Goal: Information Seeking & Learning: Check status

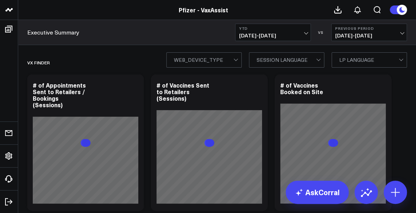
click at [266, 30] on b "YTD" at bounding box center [273, 28] width 68 height 4
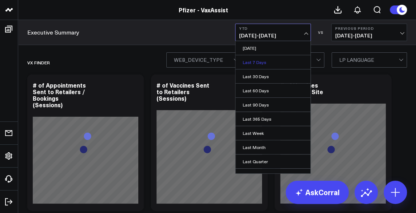
click at [259, 64] on link "Last 7 Days" at bounding box center [273, 62] width 75 height 14
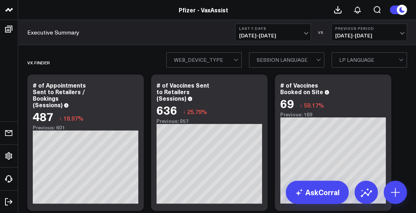
click at [266, 37] on span "[DATE] - [DATE]" at bounding box center [273, 36] width 68 height 6
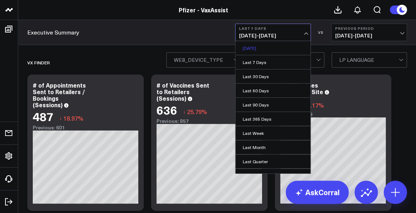
click at [261, 48] on link "[DATE]" at bounding box center [273, 48] width 75 height 14
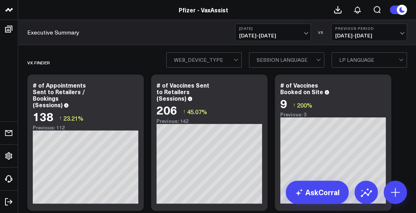
click at [270, 31] on button "[DATE] [DATE] - [DATE]" at bounding box center [273, 32] width 76 height 17
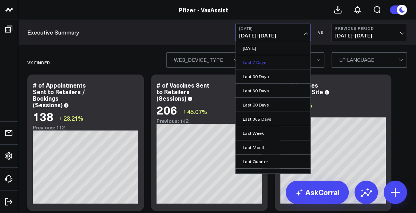
click at [257, 63] on link "Last 7 Days" at bounding box center [273, 62] width 75 height 14
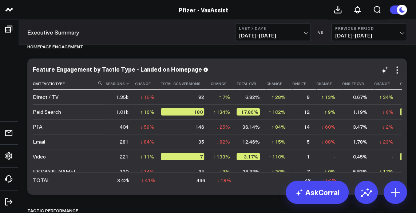
click at [124, 86] on th "Sessions" at bounding box center [120, 84] width 29 height 12
click at [126, 82] on icon at bounding box center [128, 84] width 6 height 4
click at [126, 86] on icon at bounding box center [128, 84] width 6 height 4
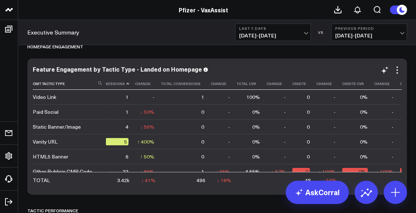
click at [126, 86] on icon at bounding box center [128, 84] width 6 height 4
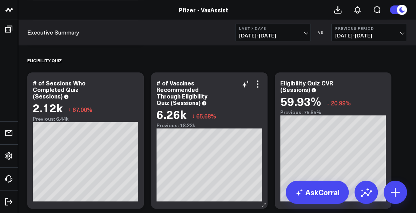
scroll to position [307, 0]
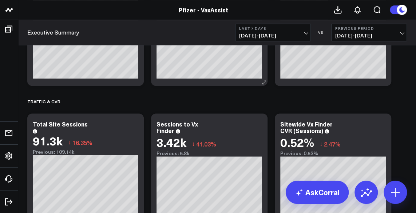
scroll to position [434, 0]
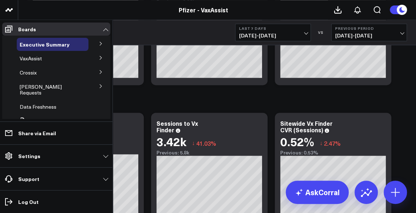
click at [98, 47] on button at bounding box center [100, 43] width 19 height 11
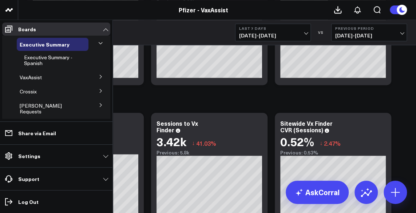
click at [98, 48] on button at bounding box center [100, 43] width 11 height 19
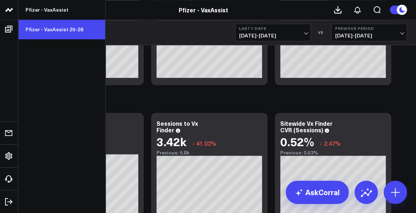
click at [53, 32] on link "Pfizer - VaxAssist 25-26" at bounding box center [61, 30] width 87 height 20
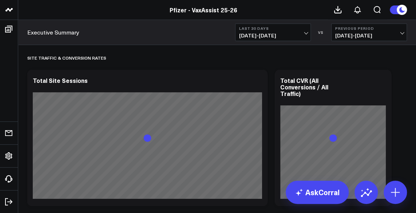
scroll to position [1052, 0]
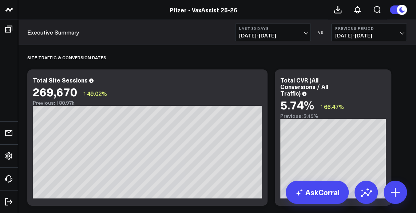
click at [29, 16] on header "Pfizer - VaxAssist Pfizer - VaxAssist 25-26 Pfizer - VaxAssist 25-26 WS HK SN K…" at bounding box center [208, 10] width 416 height 20
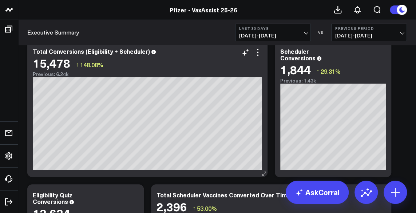
scroll to position [33, 0]
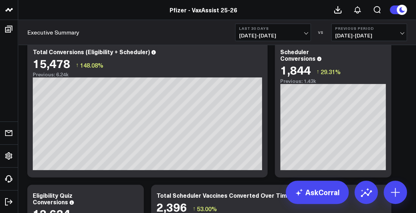
click at [280, 36] on span "[DATE] - [DATE]" at bounding box center [273, 36] width 68 height 6
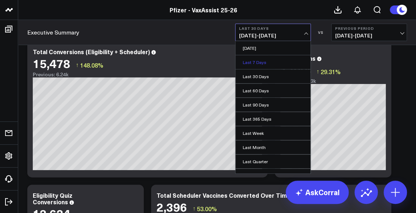
click at [264, 59] on link "Last 7 Days" at bounding box center [273, 62] width 75 height 14
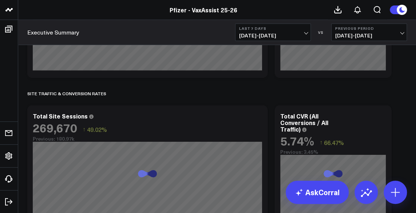
scroll to position [1051, 0]
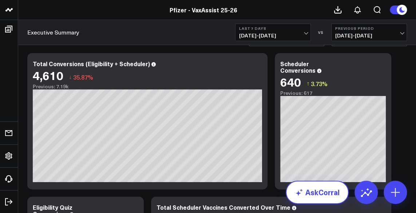
scroll to position [22, 0]
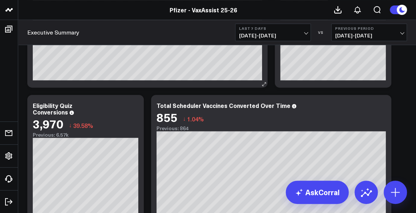
scroll to position [124, 0]
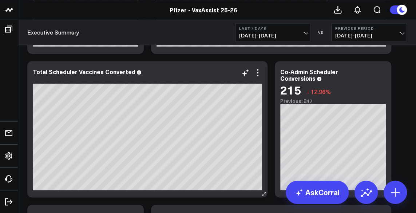
scroll to position [331, 0]
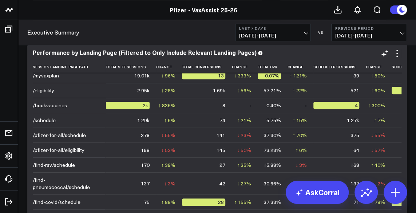
scroll to position [0, 0]
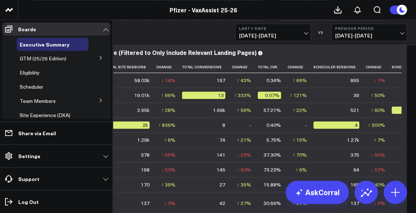
click at [9, 115] on li "Site Experience (DXA)" at bounding box center [56, 115] width 108 height 13
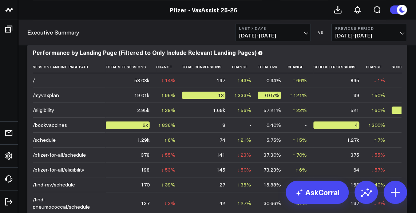
click at [23, 10] on div "Pfizer - VaxAssist 25-26" at bounding box center [203, 10] width 407 height 8
click at [25, 13] on div "Pfizer - VaxAssist 25-26" at bounding box center [203, 10] width 407 height 8
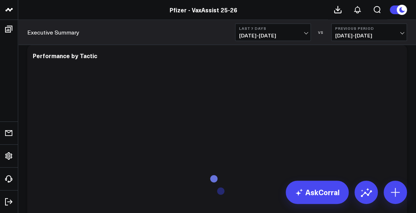
scroll to position [2104, 0]
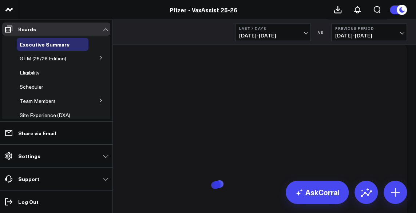
click at [93, 100] on button at bounding box center [100, 100] width 19 height 11
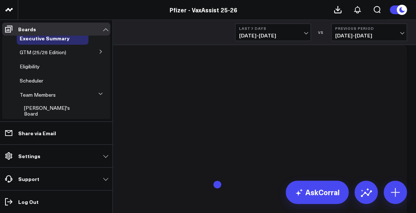
scroll to position [1, 0]
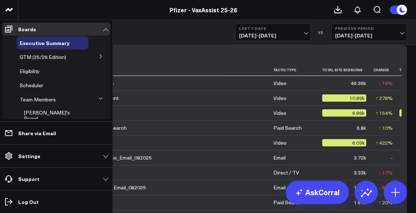
click at [99, 58] on icon at bounding box center [101, 56] width 4 height 4
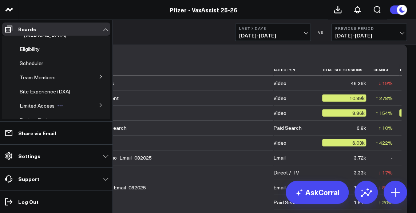
scroll to position [101, 0]
click at [100, 79] on button at bounding box center [100, 77] width 19 height 11
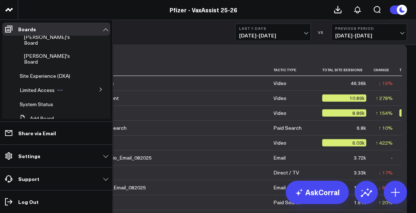
scroll to position [60, 0]
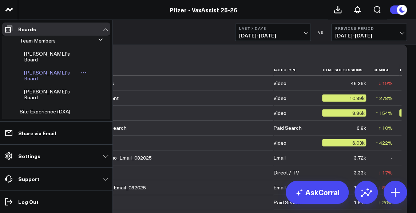
click at [48, 69] on span "[PERSON_NAME]'s Board" at bounding box center [47, 75] width 46 height 13
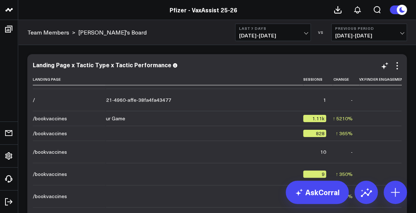
scroll to position [836, 0]
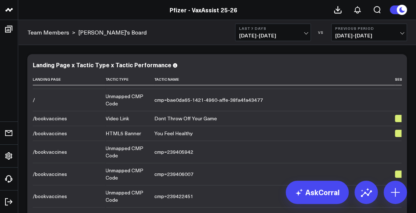
click at [23, 13] on div "Pfizer - VaxAssist 25-26" at bounding box center [203, 10] width 407 height 8
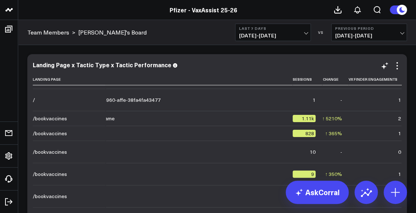
scroll to position [836, 103]
click at [312, 79] on icon at bounding box center [315, 79] width 6 height 4
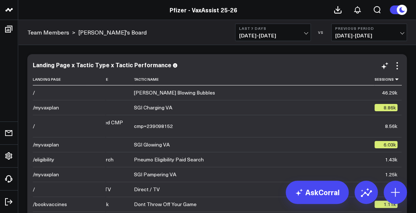
scroll to position [0, 0]
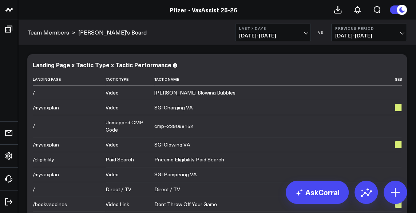
click at [24, 24] on div "Team Members > [PERSON_NAME]'s Board Last 7 Days [DATE] - [DATE] VS Previous Pe…" at bounding box center [217, 32] width 398 height 25
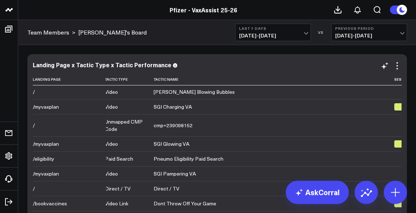
scroll to position [1, 0]
click at [23, 14] on header "Pfizer - VaxAssist Pfizer - VaxAssist 25-26 Pfizer - VaxAssist 25-26 SF WS HK S…" at bounding box center [208, 10] width 416 height 20
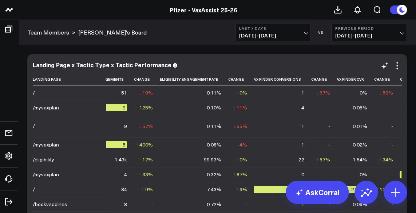
scroll to position [0, 554]
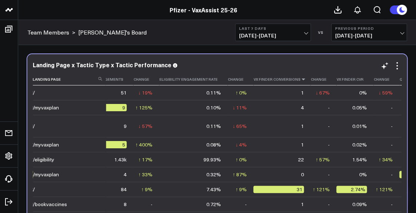
click at [300, 80] on icon at bounding box center [303, 79] width 6 height 4
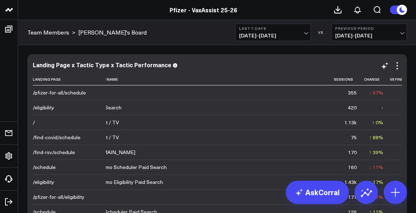
scroll to position [0, 0]
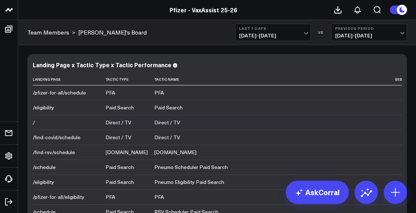
click at [29, 14] on header "Pfizer - VaxAssist Pfizer - VaxAssist 25-26 Pfizer - VaxAssist 25-26 SF WS HK S…" at bounding box center [208, 10] width 416 height 20
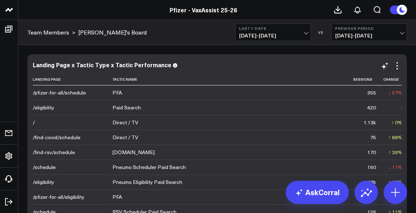
scroll to position [0, 42]
click at [372, 81] on icon at bounding box center [375, 79] width 6 height 4
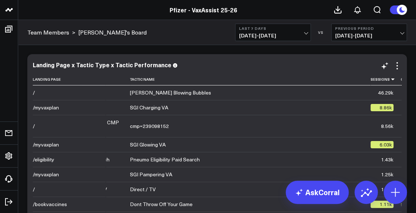
scroll to position [0, 0]
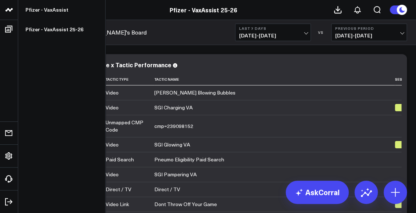
click at [26, 76] on div "Pfizer - VaxAssist Pfizer - VaxAssist 25-26" at bounding box center [61, 106] width 87 height 213
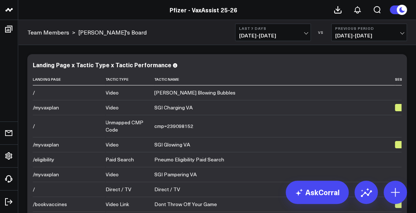
click at [28, 13] on div "Pfizer - VaxAssist 25-26" at bounding box center [203, 10] width 407 height 8
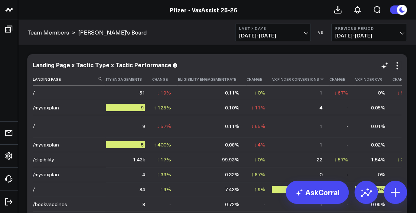
scroll to position [0, 535]
click at [319, 80] on icon at bounding box center [322, 79] width 6 height 4
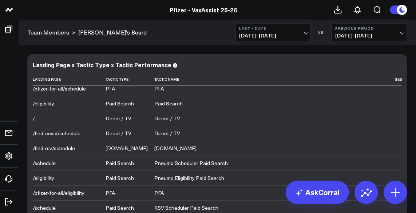
scroll to position [0, 0]
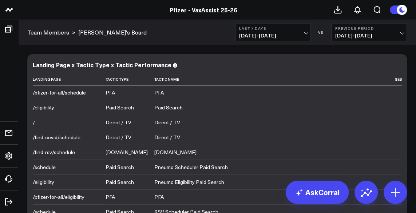
click at [29, 8] on div "Pfizer - VaxAssist 25-26" at bounding box center [203, 10] width 407 height 8
click at [23, 13] on div "Pfizer - VaxAssist 25-26" at bounding box center [203, 10] width 407 height 8
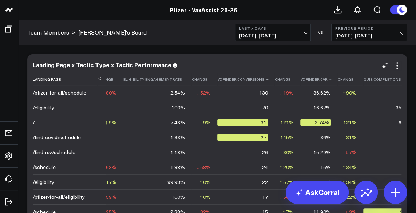
scroll to position [0, 669]
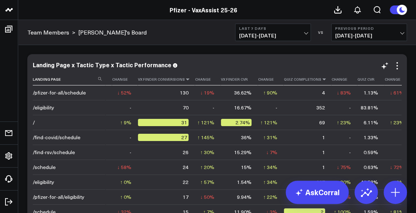
click at [321, 80] on icon at bounding box center [324, 79] width 6 height 4
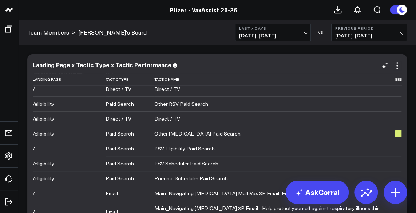
scroll to position [64, 0]
click at [234, 164] on td "RSV Scheduler Paid Search" at bounding box center [274, 163] width 241 height 15
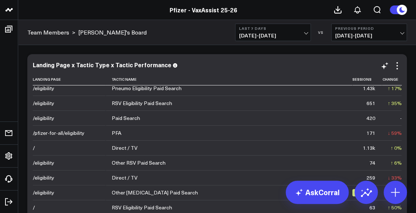
scroll to position [4, 0]
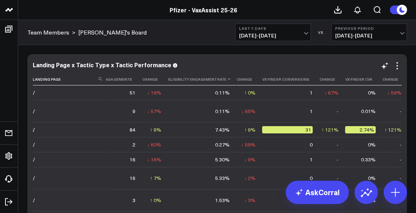
scroll to position [0, 546]
click at [308, 80] on icon at bounding box center [311, 79] width 6 height 4
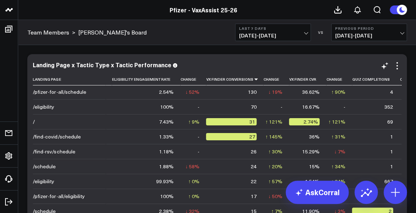
scroll to position [0, 601]
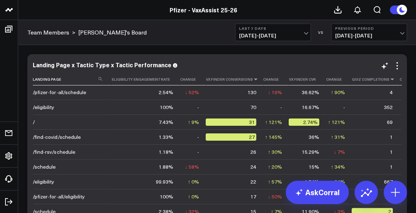
click at [389, 79] on icon at bounding box center [392, 79] width 6 height 4
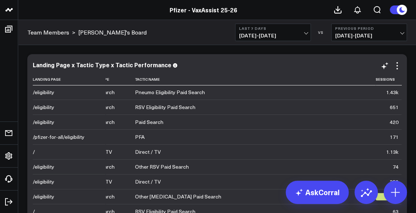
scroll to position [0, 0]
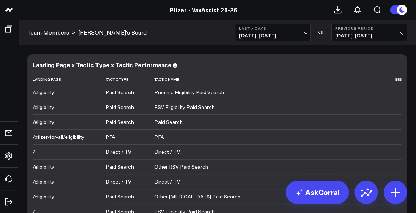
click at [27, 16] on header "Pfizer - VaxAssist Pfizer - VaxAssist 25-26 Pfizer - VaxAssist 25-26 SF WS HK S…" at bounding box center [208, 10] width 416 height 20
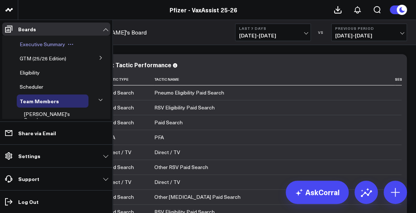
click at [33, 43] on span "Executive Summary" at bounding box center [43, 44] width 46 height 7
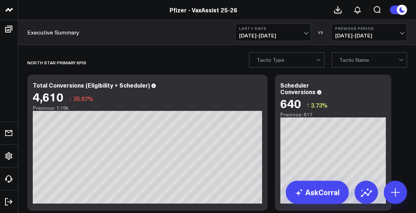
click at [266, 37] on span "[DATE] - [DATE]" at bounding box center [273, 36] width 68 height 6
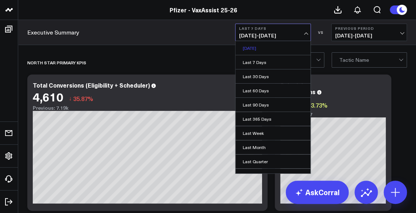
click at [270, 50] on link "[DATE]" at bounding box center [273, 48] width 75 height 14
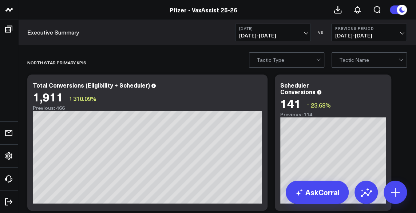
click at [267, 41] on div "Executive Summary [DATE] [DATE] - [DATE] VS Previous Period [DATE] - [DATE]" at bounding box center [217, 32] width 398 height 25
click at [271, 35] on span "[DATE] - [DATE]" at bounding box center [273, 36] width 68 height 6
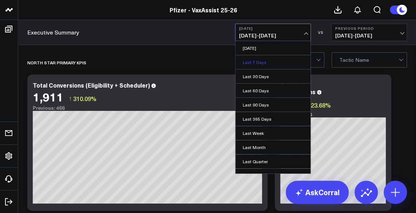
click at [258, 60] on link "Last 7 Days" at bounding box center [273, 62] width 75 height 14
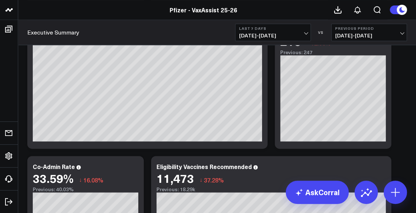
scroll to position [367, 0]
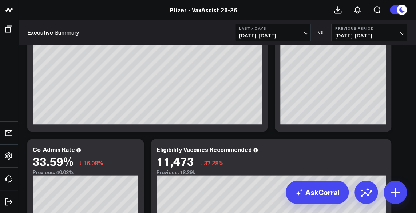
click at [24, 43] on div "Executive Summary Last 7 Days [DATE] - [DATE] VS Previous Period [DATE] - [DATE]" at bounding box center [217, 32] width 398 height 25
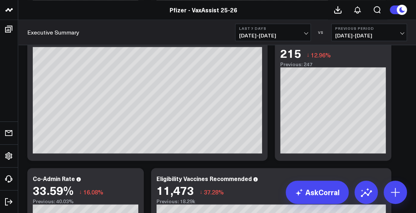
scroll to position [337, 0]
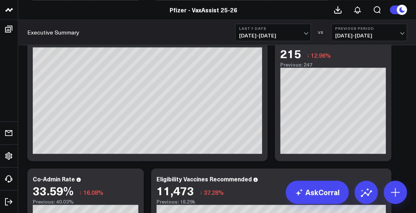
click at [28, 7] on div "Pfizer - VaxAssist 25-26" at bounding box center [203, 10] width 407 height 8
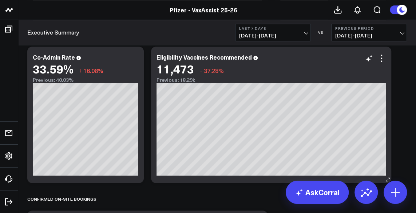
scroll to position [460, 0]
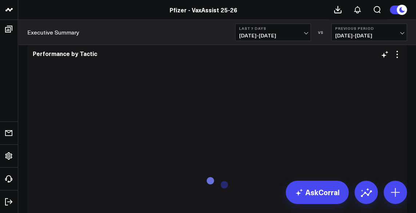
scroll to position [2119, 0]
